Goal: Transaction & Acquisition: Book appointment/travel/reservation

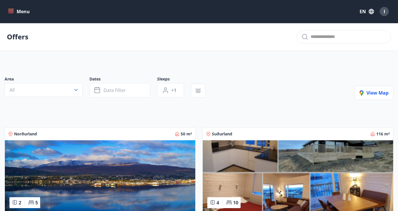
click at [71, 91] on button "All" at bounding box center [44, 90] width 78 height 14
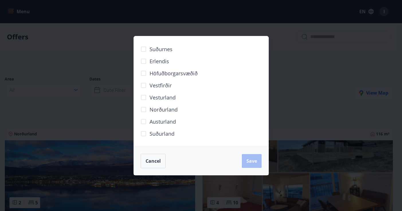
click at [187, 78] on label "Höfuðborgarsvæðið" at bounding box center [168, 73] width 60 height 12
click at [249, 161] on span "Save" at bounding box center [252, 160] width 11 height 6
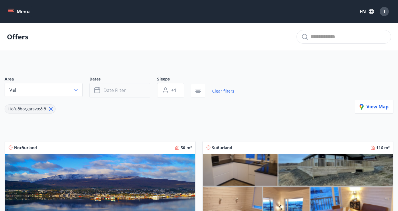
click at [114, 88] on span "Date filter" at bounding box center [115, 90] width 22 height 6
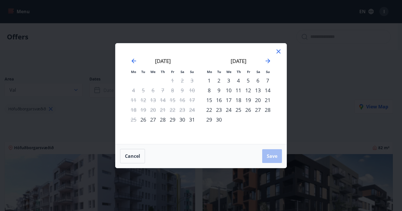
click at [309, 53] on div "Mo Tu We Th Fr Sa Su Mo Tu We Th Fr Sa Su July 2025 1 2 3 4 5 6 7 8 9 10 11 12 …" at bounding box center [201, 105] width 402 height 211
click at [279, 52] on icon at bounding box center [278, 51] width 7 height 7
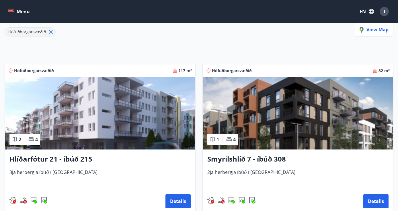
scroll to position [89, 0]
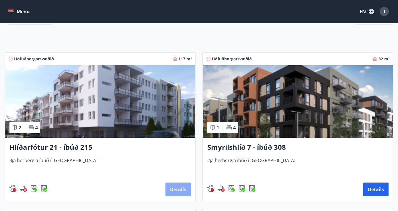
click at [180, 188] on button "Details" at bounding box center [177, 189] width 25 height 14
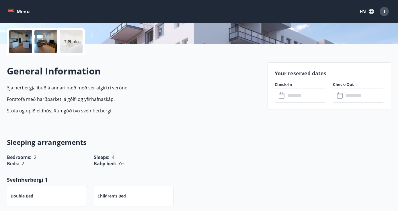
scroll to position [184, 0]
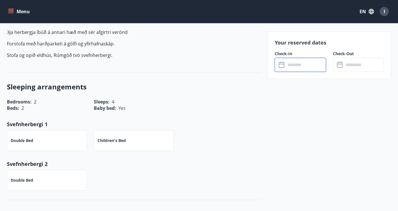
click at [298, 65] on input "text" at bounding box center [306, 65] width 40 height 14
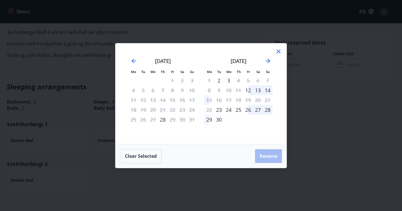
click at [277, 51] on icon at bounding box center [278, 51] width 7 height 7
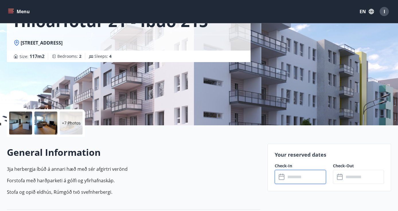
scroll to position [0, 0]
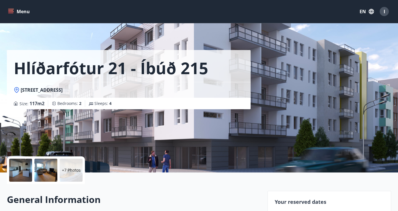
click at [17, 165] on div at bounding box center [20, 169] width 23 height 23
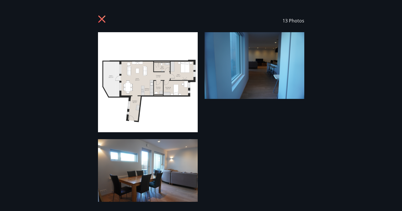
click at [105, 18] on icon at bounding box center [102, 19] width 9 height 9
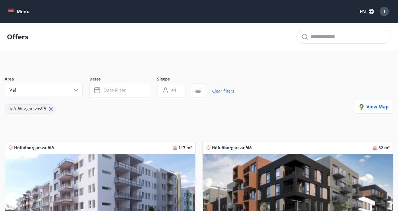
scroll to position [129, 0]
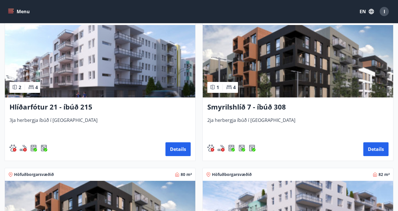
click at [289, 54] on img at bounding box center [298, 61] width 190 height 72
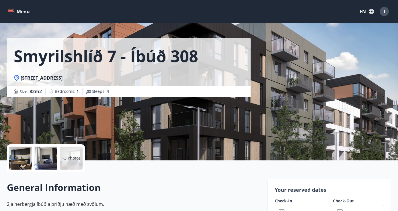
scroll to position [143, 0]
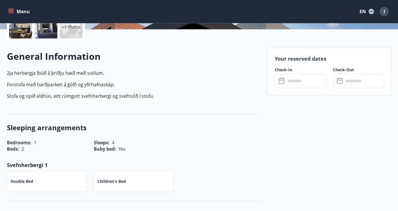
click at [293, 85] on input "text" at bounding box center [306, 81] width 40 height 14
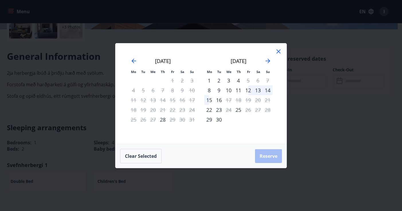
click at [281, 52] on icon at bounding box center [278, 51] width 7 height 7
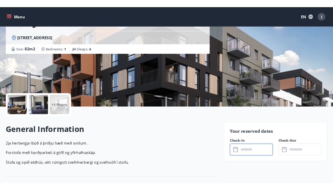
scroll to position [119, 0]
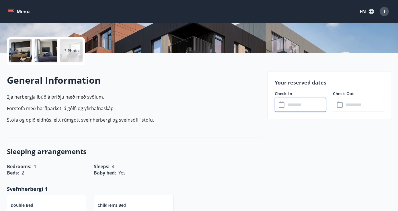
click at [307, 104] on input "text" at bounding box center [306, 105] width 40 height 14
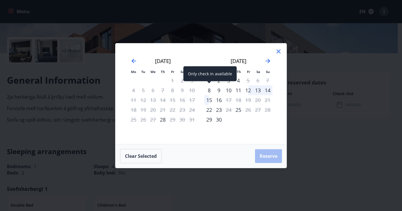
click at [207, 92] on div "8" at bounding box center [210, 90] width 10 height 10
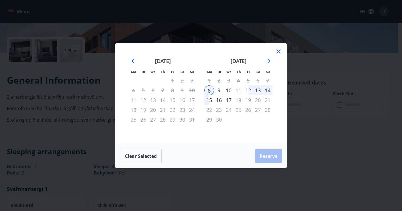
click at [219, 101] on div "16" at bounding box center [219, 100] width 10 height 10
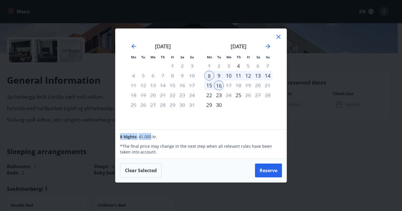
drag, startPoint x: 121, startPoint y: 136, endPoint x: 151, endPoint y: 139, distance: 30.2
click at [151, 139] on div "8 Nights: 41.000 kr." at bounding box center [201, 136] width 162 height 7
click at [165, 138] on div "8 Nights: 41.000 kr." at bounding box center [201, 136] width 162 height 7
click at [266, 166] on button "Reserve" at bounding box center [268, 170] width 27 height 14
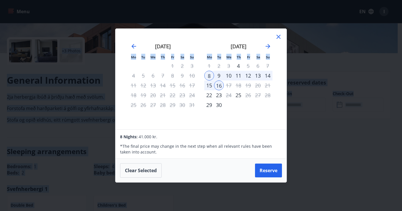
drag, startPoint x: 330, startPoint y: 25, endPoint x: 361, endPoint y: 28, distance: 30.6
click at [239, 94] on div "25" at bounding box center [239, 95] width 10 height 10
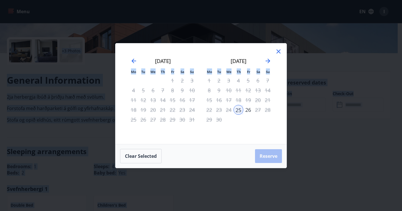
click at [278, 52] on icon at bounding box center [279, 51] width 4 height 4
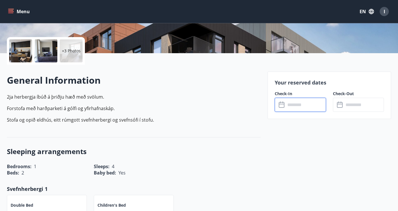
click at [293, 110] on input "text" at bounding box center [306, 105] width 40 height 14
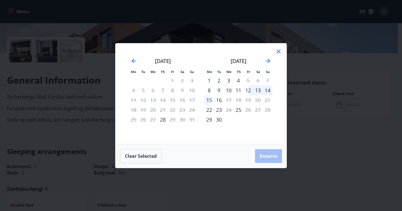
click at [210, 89] on div "8" at bounding box center [210, 90] width 10 height 10
click at [209, 100] on div "15" at bounding box center [210, 100] width 10 height 10
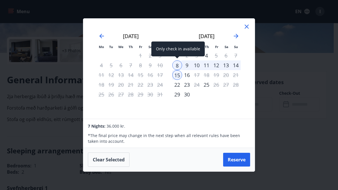
click at [179, 66] on div "8" at bounding box center [177, 66] width 10 height 10
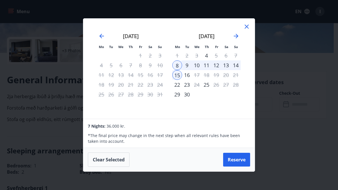
click at [236, 67] on div "14" at bounding box center [236, 66] width 10 height 10
click at [112, 164] on button "Clear selected" at bounding box center [109, 160] width 42 height 14
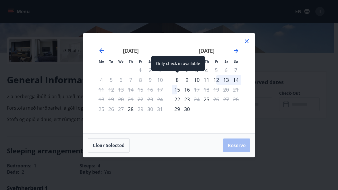
click at [178, 81] on div "8" at bounding box center [177, 80] width 10 height 10
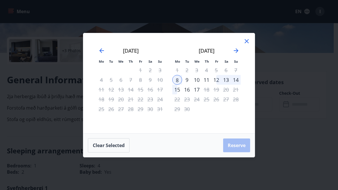
click at [237, 79] on div "14" at bounding box center [236, 80] width 10 height 10
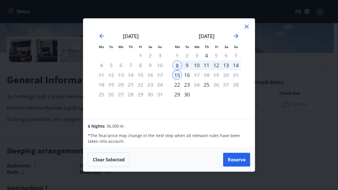
click at [246, 28] on icon at bounding box center [246, 26] width 7 height 7
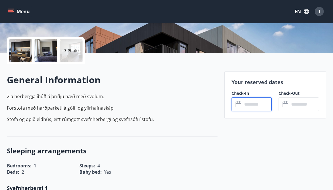
click at [244, 105] on input "text" at bounding box center [258, 105] width 30 height 14
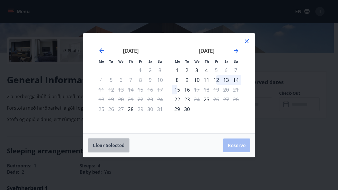
click at [116, 144] on button "Clear selected" at bounding box center [109, 146] width 42 height 14
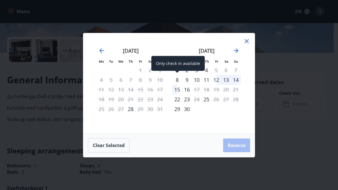
click at [174, 78] on div "8" at bounding box center [177, 80] width 10 height 10
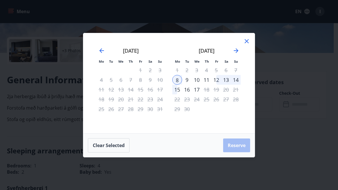
click at [238, 80] on div "14" at bounding box center [236, 80] width 10 height 10
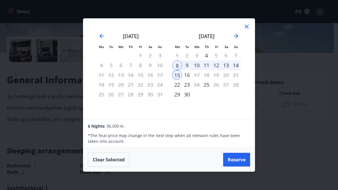
click at [247, 24] on icon at bounding box center [246, 26] width 7 height 7
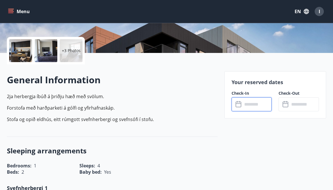
click at [250, 104] on input "text" at bounding box center [258, 105] width 30 height 14
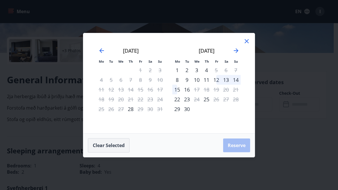
drag, startPoint x: 128, startPoint y: 140, endPoint x: 124, endPoint y: 142, distance: 5.5
click at [128, 140] on button "Clear selected" at bounding box center [109, 146] width 42 height 14
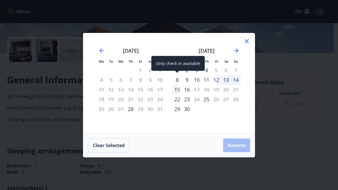
click at [178, 82] on div "8" at bounding box center [177, 80] width 10 height 10
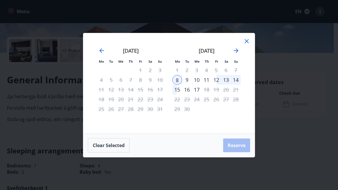
click at [235, 81] on div "14" at bounding box center [236, 80] width 10 height 10
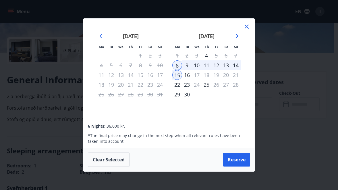
click at [226, 161] on button "Reserve" at bounding box center [236, 160] width 27 height 14
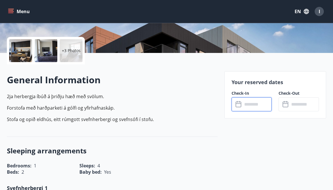
type input "******"
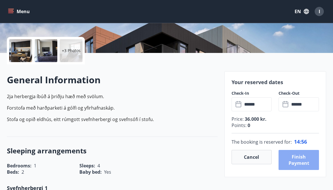
click at [308, 164] on button "Finish payment" at bounding box center [299, 160] width 40 height 20
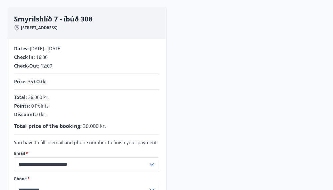
scroll to position [126, 0]
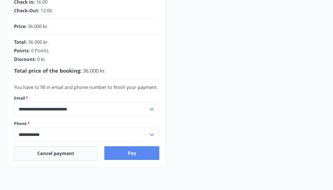
click at [134, 153] on button "Pay" at bounding box center [131, 154] width 55 height 14
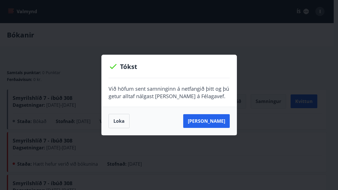
click at [217, 129] on div "[PERSON_NAME]" at bounding box center [169, 121] width 135 height 28
click at [217, 127] on button "[PERSON_NAME]" at bounding box center [206, 121] width 46 height 14
click at [209, 123] on button "[PERSON_NAME]" at bounding box center [206, 121] width 46 height 14
click at [255, 99] on div "Tókst Við höfum sent samninginn á netfangið þitt og þú getur alltaf nálgast [PE…" at bounding box center [169, 95] width 338 height 190
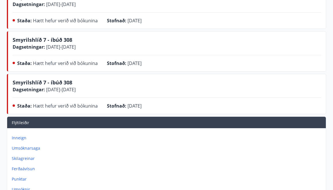
scroll to position [85, 0]
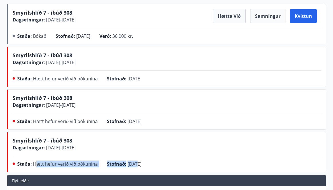
drag, startPoint x: 38, startPoint y: 165, endPoint x: 127, endPoint y: 168, distance: 89.3
click at [136, 167] on div "Staða : Hætt hefur verið við bókunina Stofnað : [DATE]" at bounding box center [167, 165] width 309 height 9
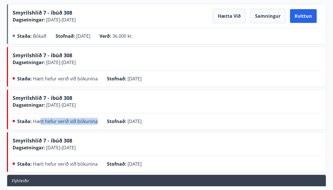
drag, startPoint x: 40, startPoint y: 119, endPoint x: 139, endPoint y: 125, distance: 98.8
click at [121, 124] on div "Staða : Hætt hefur verið við bókunina Stofnað : [DATE]" at bounding box center [167, 122] width 309 height 9
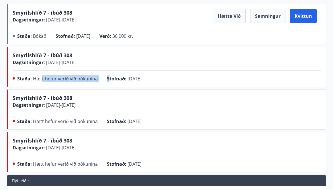
drag, startPoint x: 42, startPoint y: 77, endPoint x: 118, endPoint y: 81, distance: 76.7
click at [113, 81] on div "Staða : Hætt hefur verið við bókunina Stofnað : [DATE]" at bounding box center [167, 79] width 309 height 9
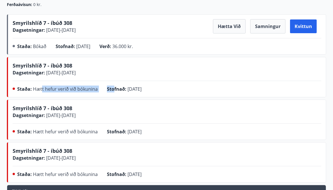
scroll to position [74, 0]
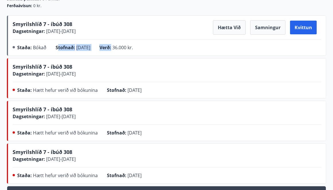
drag, startPoint x: 58, startPoint y: 45, endPoint x: 122, endPoint y: 48, distance: 64.6
click at [122, 48] on div "Staða : Bókað Stofnað : [DATE] Verð : 36.000 kr." at bounding box center [167, 48] width 309 height 9
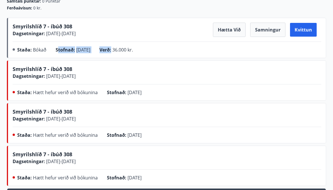
scroll to position [15, 0]
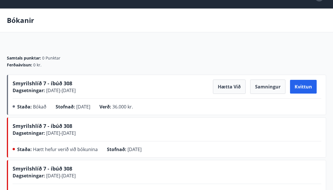
click at [14, 82] on span "Smyrilshlíð 7 - íbúð 308" at bounding box center [43, 83] width 60 height 7
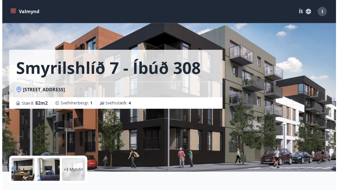
scroll to position [121, 0]
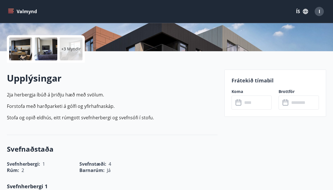
click at [25, 55] on div at bounding box center [20, 49] width 23 height 23
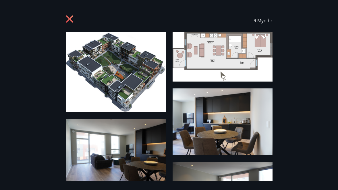
click at [244, 128] on img at bounding box center [222, 122] width 100 height 67
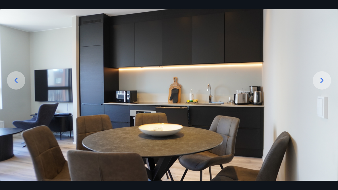
scroll to position [59, 0]
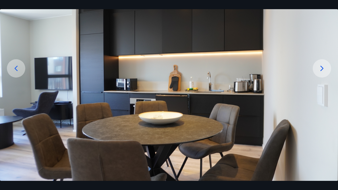
click at [327, 67] on div at bounding box center [321, 68] width 18 height 18
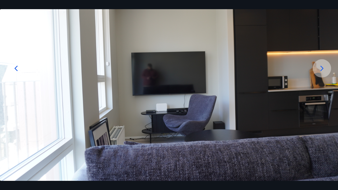
click at [327, 67] on div at bounding box center [321, 68] width 18 height 18
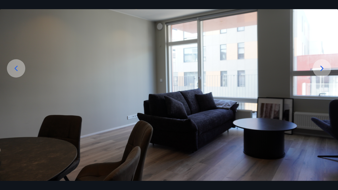
click at [327, 67] on div at bounding box center [321, 68] width 18 height 18
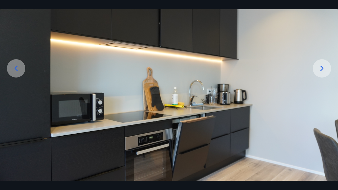
click at [327, 67] on div at bounding box center [321, 68] width 18 height 18
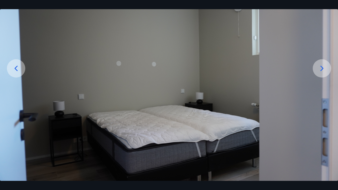
click at [327, 67] on div at bounding box center [321, 68] width 18 height 18
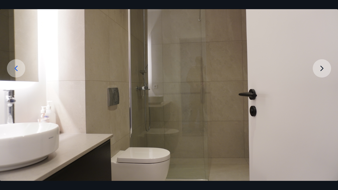
click at [327, 67] on img at bounding box center [169, 85] width 338 height 225
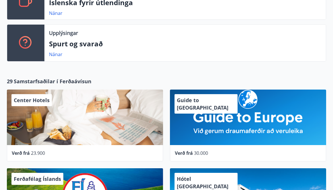
scroll to position [256, 0]
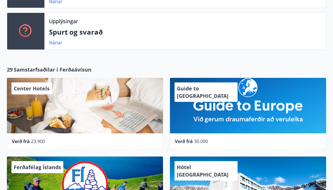
click at [207, 103] on div "Guide to Europe" at bounding box center [248, 106] width 156 height 56
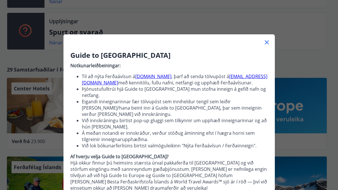
click at [263, 43] on icon at bounding box center [266, 42] width 7 height 7
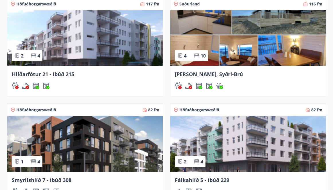
scroll to position [632, 0]
